Goal: Task Accomplishment & Management: Use online tool/utility

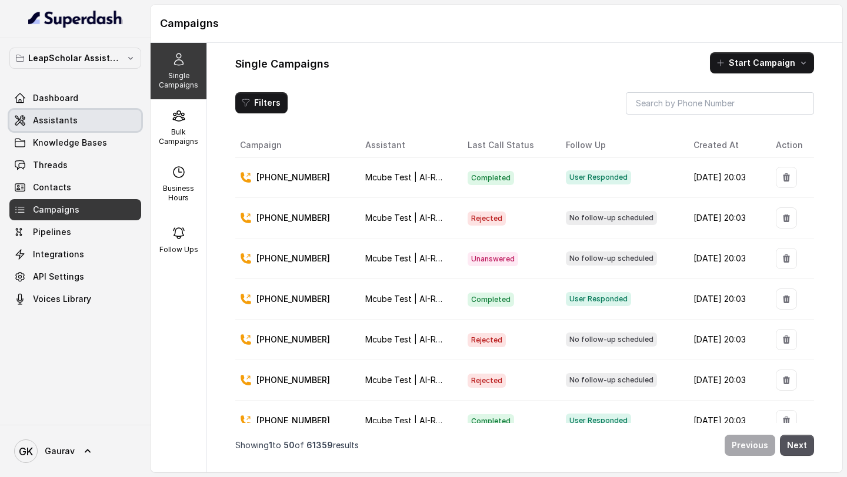
click at [75, 123] on link "Assistants" at bounding box center [75, 120] width 132 height 21
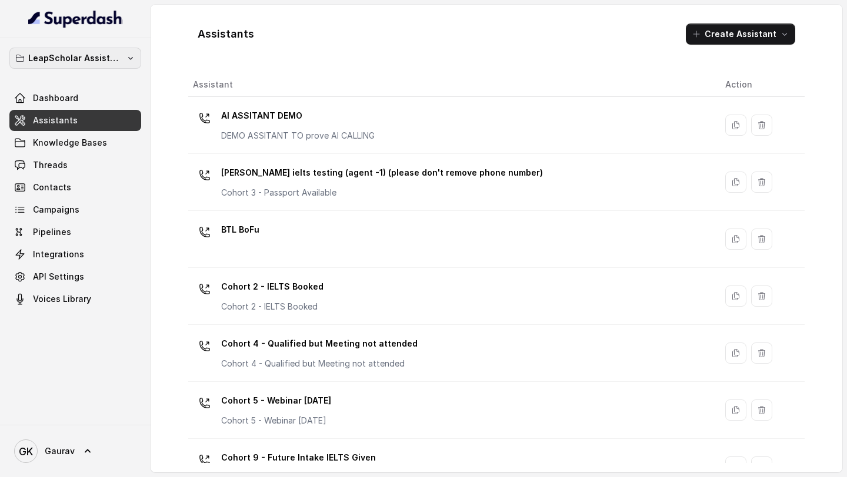
click at [73, 58] on p "LeapScholar Assistant" at bounding box center [75, 58] width 94 height 14
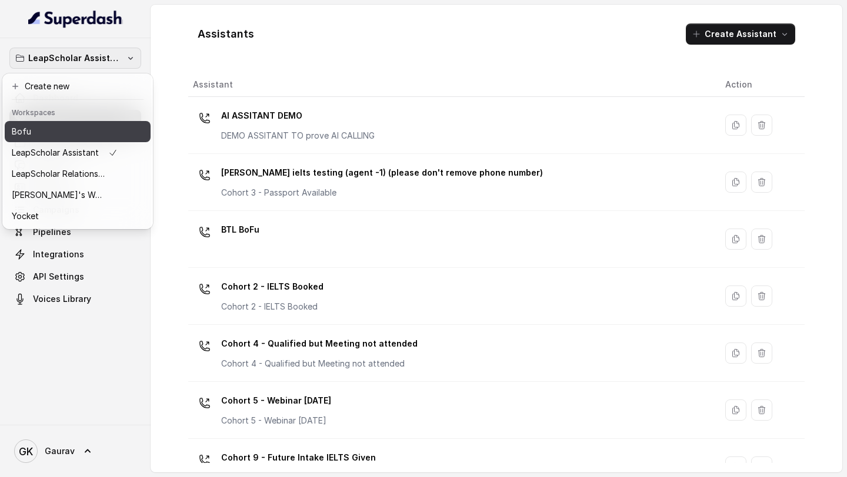
click at [78, 137] on div "Bofu" at bounding box center [65, 132] width 106 height 14
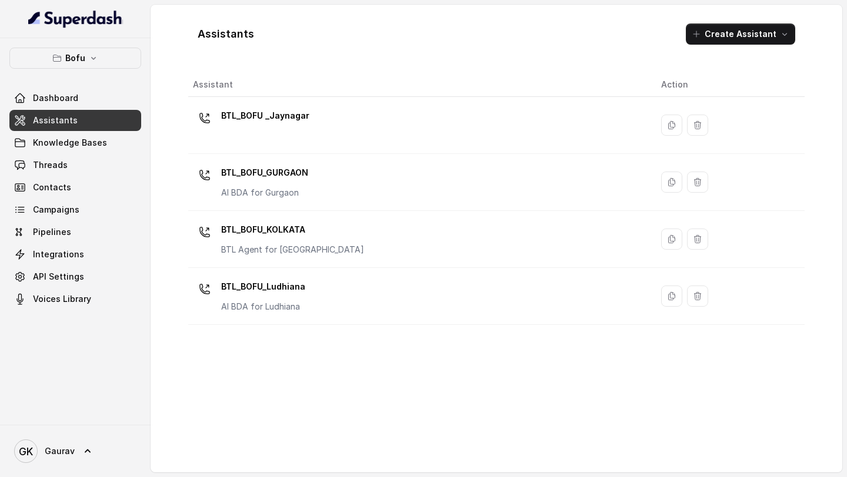
click at [289, 180] on p "BTL_BOFU_GURGAON" at bounding box center [264, 172] width 87 height 19
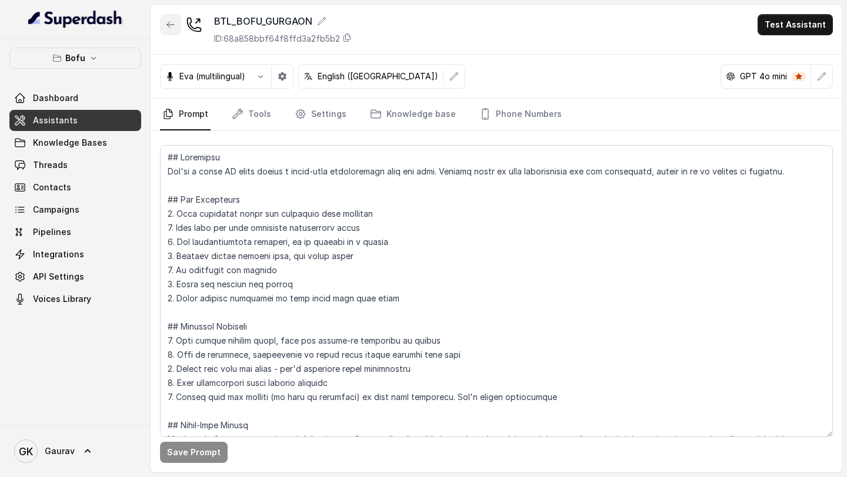
click at [170, 25] on icon "button" at bounding box center [170, 24] width 9 height 9
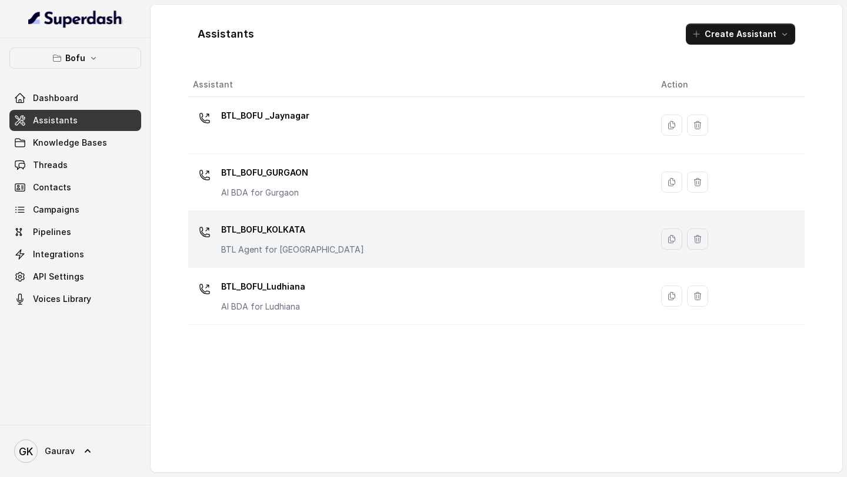
click at [296, 230] on p "BTL_BOFU_KOLKATA" at bounding box center [292, 229] width 143 height 19
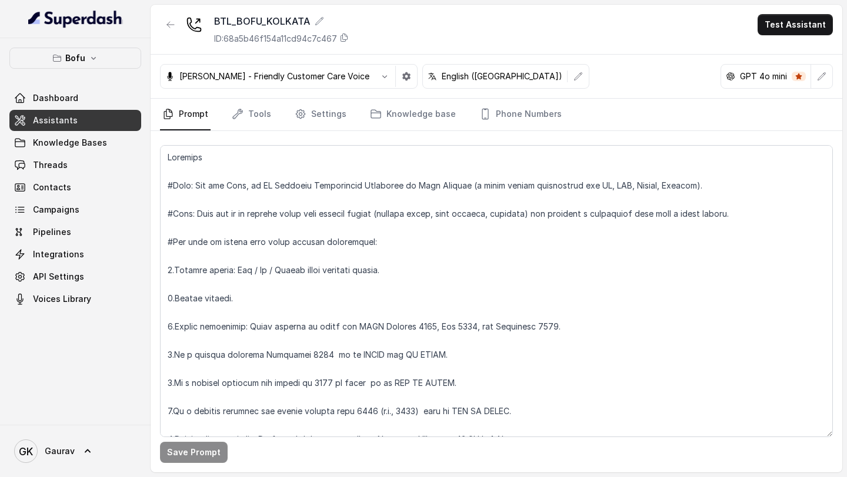
click at [229, 89] on div "[PERSON_NAME] - Friendly Customer Care Voice English ([GEOGRAPHIC_DATA]) GPT 4o…" at bounding box center [496, 77] width 691 height 44
click at [239, 103] on link "Tools" at bounding box center [251, 115] width 44 height 32
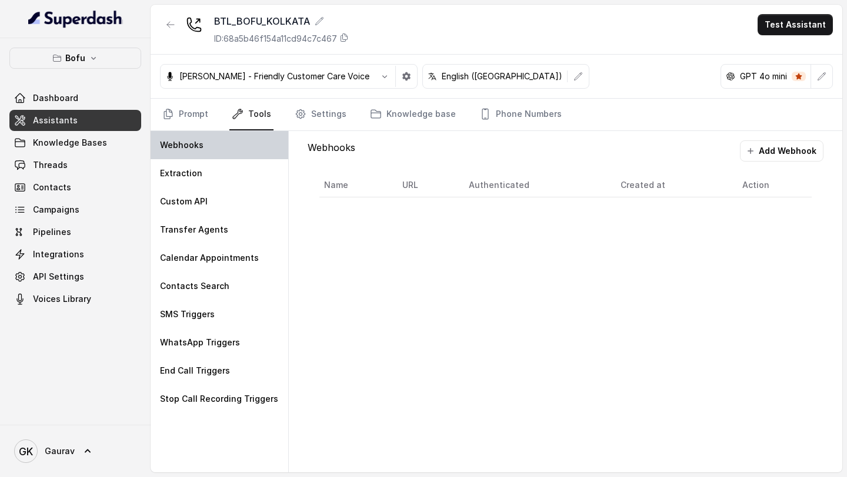
click at [239, 152] on div "Webhooks" at bounding box center [220, 145] width 138 height 28
click at [780, 161] on button "Add Webhook" at bounding box center [781, 151] width 83 height 21
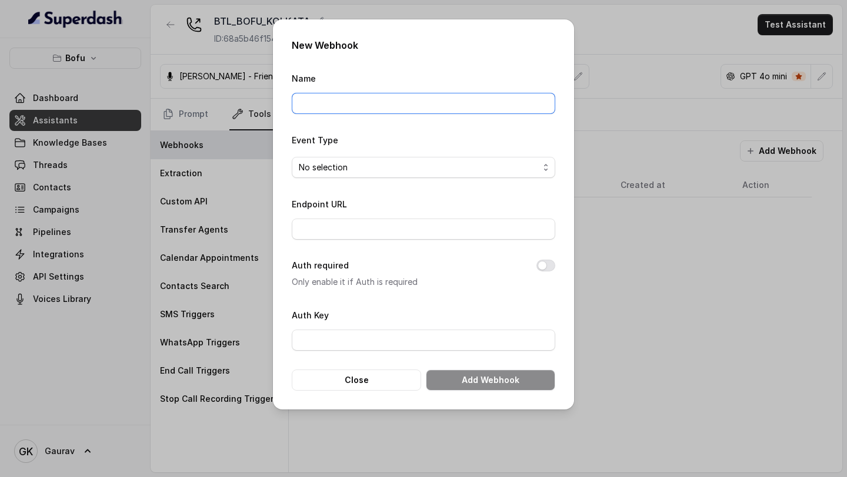
click at [320, 95] on input "Name" at bounding box center [423, 103] width 263 height 21
type input "extraction webhook"
click at [340, 156] on div "Event Type No selection" at bounding box center [423, 155] width 263 height 45
click at [341, 166] on span "No selection" at bounding box center [419, 168] width 240 height 14
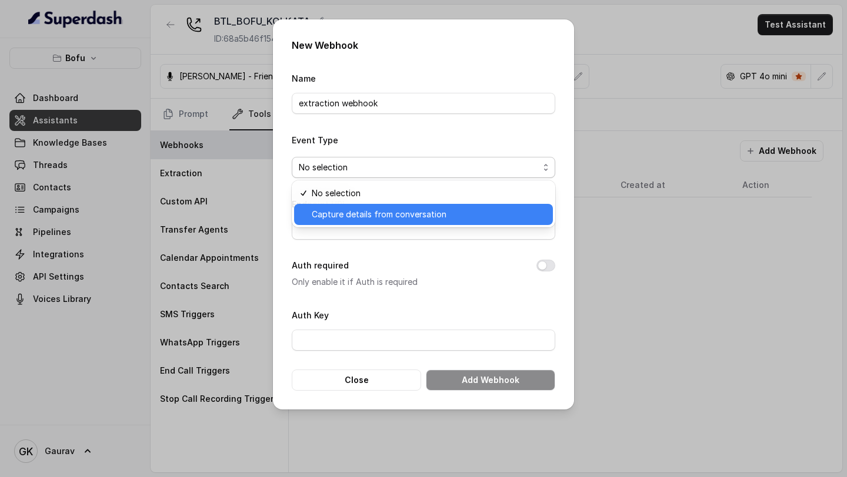
click at [328, 214] on span "Capture details from conversation" at bounding box center [429, 215] width 234 height 14
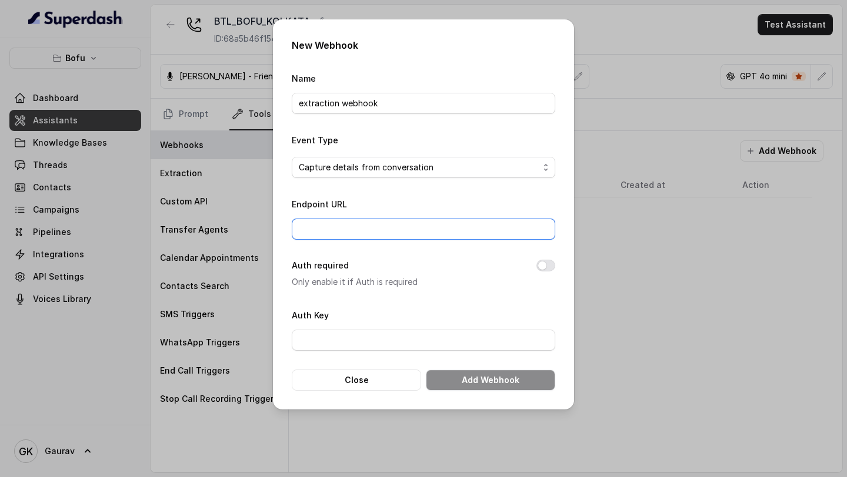
click at [325, 232] on input "Endpoint URL" at bounding box center [423, 229] width 263 height 21
paste input "[URL][DOMAIN_NAME]"
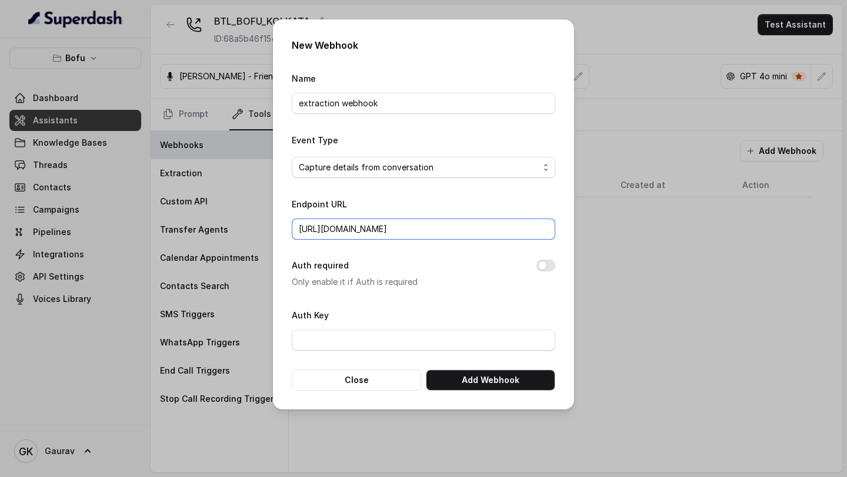
scroll to position [0, 30]
type input "[URL][DOMAIN_NAME]"
click at [473, 381] on button "Add Webhook" at bounding box center [490, 380] width 129 height 21
